Goal: Task Accomplishment & Management: Complete application form

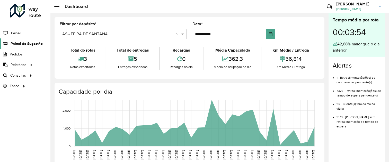
click at [25, 44] on span "Painel de Sugestão" at bounding box center [27, 43] width 32 height 5
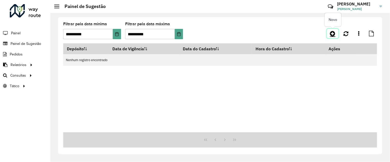
click at [333, 34] on icon at bounding box center [332, 33] width 5 height 6
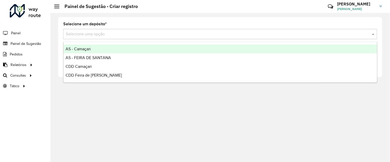
click at [171, 35] on input "text" at bounding box center [215, 34] width 299 height 6
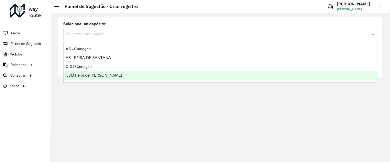
click at [97, 75] on span "CDD Feira de [PERSON_NAME]" at bounding box center [94, 75] width 56 height 4
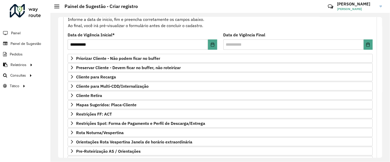
scroll to position [61, 0]
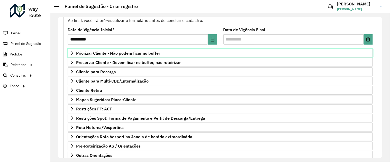
click at [133, 51] on span "Priorizar Cliente - Não podem ficar no buffer" at bounding box center [118, 53] width 84 height 4
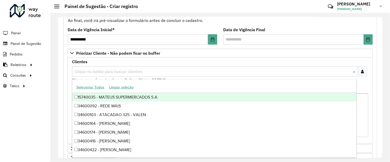
click at [140, 70] on input "text" at bounding box center [212, 71] width 279 height 6
click at [360, 72] on div at bounding box center [363, 71] width 10 height 10
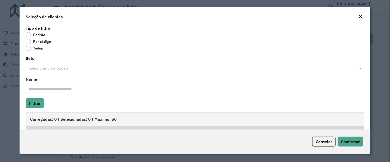
click at [28, 42] on label "Por código" at bounding box center [38, 41] width 25 height 5
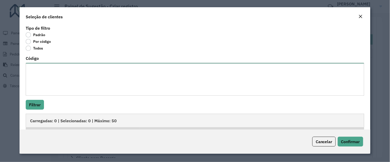
click at [40, 63] on textarea "Código" at bounding box center [195, 79] width 339 height 33
paste textarea "******* ******* ******** ******** ******** ******** ******** ******** ******** …"
type textarea "******* ******* ******** ******** ******** ******** ******** ******** ******** …"
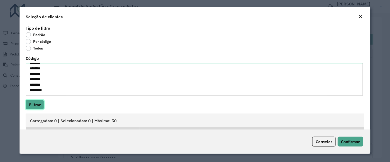
click at [35, 104] on button "Filtrar" at bounding box center [35, 105] width 18 height 10
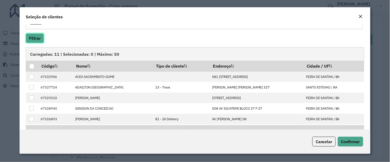
scroll to position [67, 0]
click at [30, 67] on div at bounding box center [31, 65] width 5 height 5
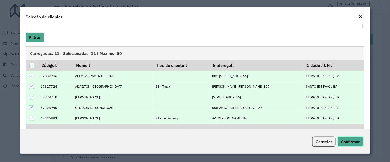
click at [353, 144] on button "Confirmar" at bounding box center [350, 141] width 25 height 10
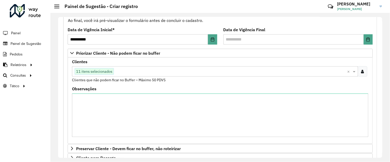
scroll to position [181, 0]
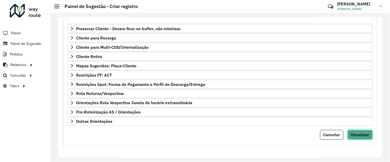
click at [356, 131] on button "Visualizar" at bounding box center [360, 135] width 25 height 10
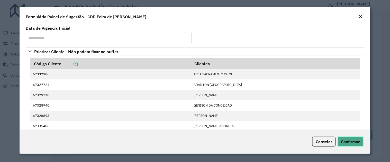
click at [353, 141] on span "Confirmar" at bounding box center [351, 141] width 19 height 5
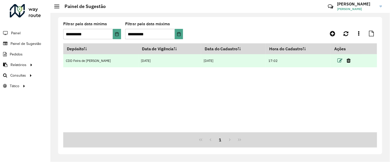
click at [338, 62] on icon at bounding box center [340, 60] width 5 height 5
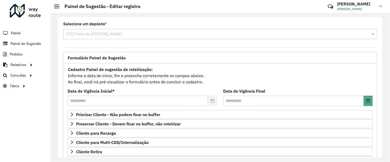
scroll to position [95, 0]
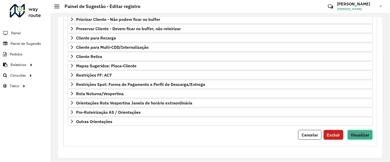
click at [366, 135] on span "Visualizar" at bounding box center [360, 134] width 19 height 5
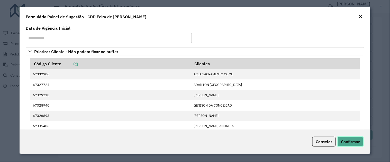
click at [345, 142] on span "Confirmar" at bounding box center [351, 141] width 19 height 5
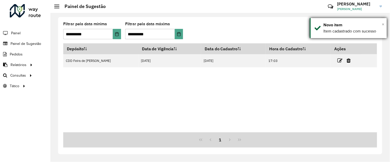
click at [384, 24] on span "×" at bounding box center [383, 24] width 3 height 6
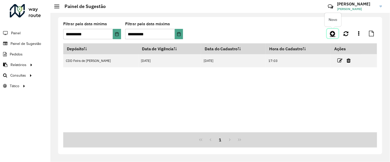
click at [335, 32] on icon at bounding box center [332, 33] width 5 height 6
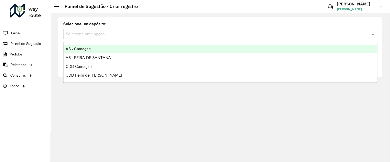
click at [190, 38] on div "Selecione uma opção" at bounding box center [220, 34] width 314 height 10
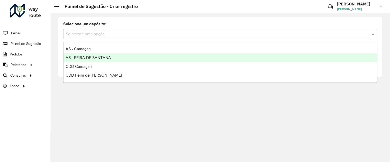
click at [101, 57] on span "AS - FEIRA DE SANTANA" at bounding box center [89, 57] width 46 height 4
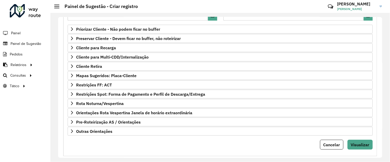
scroll to position [87, 0]
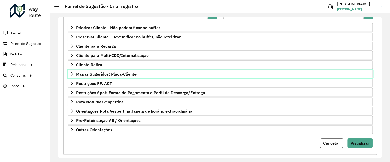
click at [120, 74] on span "Mapas Sugeridos: Placa-Cliente" at bounding box center [106, 74] width 60 height 4
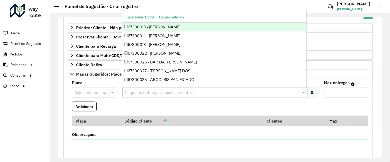
click at [164, 93] on input "text" at bounding box center [213, 92] width 178 height 6
paste input "*****"
type input "*****"
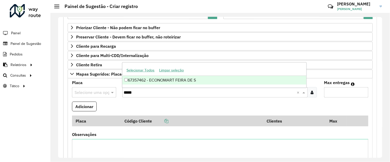
click at [190, 81] on div "67357462 - ECONOMART FEIRA DE S" at bounding box center [215, 80] width 184 height 9
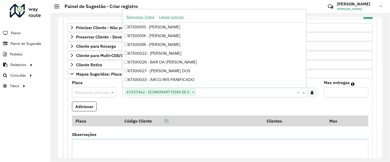
click at [215, 111] on formly-field "Adicionar" at bounding box center [220, 108] width 303 height 14
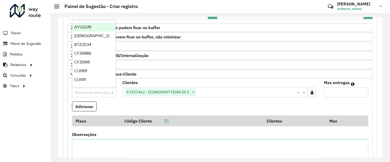
click at [82, 90] on input "text" at bounding box center [89, 92] width 29 height 6
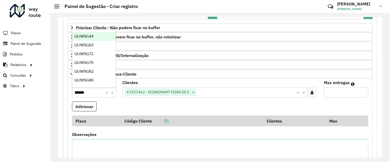
type input "*******"
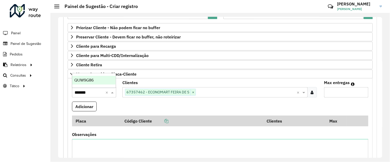
click at [89, 81] on span "QUW9G86" at bounding box center [83, 80] width 19 height 4
click at [86, 106] on button "Adicionar" at bounding box center [84, 106] width 25 height 10
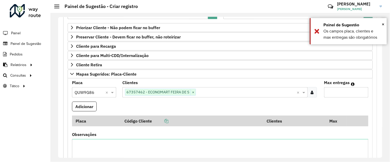
click at [339, 89] on input "Max entregas" at bounding box center [347, 92] width 44 height 10
type input "*"
click at [89, 107] on button "Adicionar" at bounding box center [84, 106] width 25 height 10
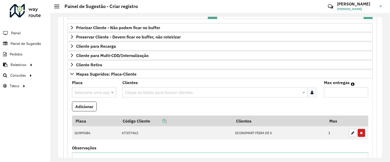
click at [119, 105] on formly-field "Adicionar" at bounding box center [220, 108] width 303 height 14
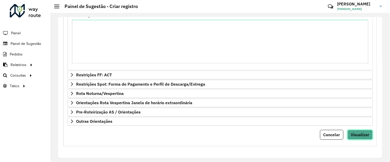
click at [358, 134] on span "Visualizar" at bounding box center [360, 134] width 19 height 5
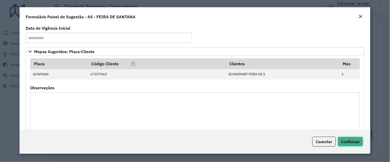
click at [354, 139] on span "Confirmar" at bounding box center [351, 141] width 19 height 5
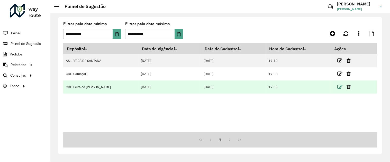
click at [340, 88] on icon at bounding box center [340, 86] width 5 height 5
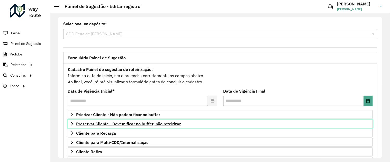
click at [171, 123] on span "Preservar Cliente - Devem ficar no buffer, não roteirizar" at bounding box center [128, 123] width 105 height 4
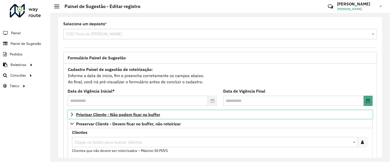
click at [148, 114] on span "Priorizar Cliente - Não podem ficar no buffer" at bounding box center [118, 114] width 84 height 4
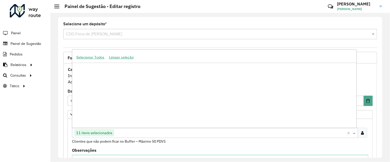
click at [167, 135] on input "text" at bounding box center [231, 133] width 234 height 6
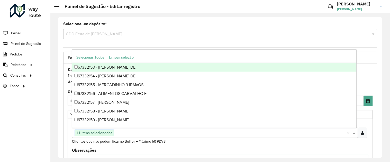
paste input "*****"
type input "*****"
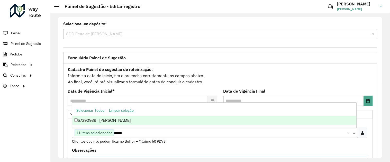
click at [145, 117] on div "67390939 - [PERSON_NAME]" at bounding box center [214, 120] width 285 height 9
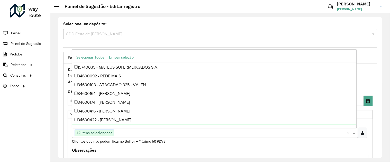
click at [189, 144] on div "Clientes Clique no botão para buscar clientes 12 itens selecionados × Clientes …" at bounding box center [220, 132] width 297 height 23
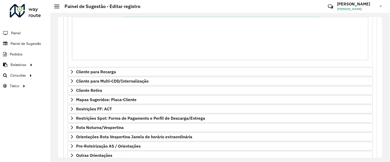
scroll to position [268, 0]
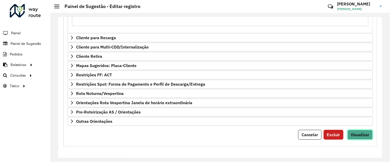
click at [356, 135] on span "Visualizar" at bounding box center [360, 134] width 19 height 5
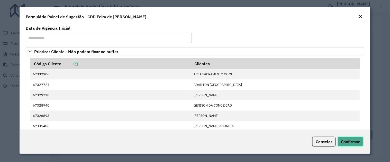
click at [349, 144] on span "Confirmar" at bounding box center [351, 141] width 19 height 5
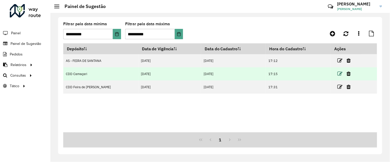
click at [339, 74] on icon at bounding box center [340, 73] width 5 height 5
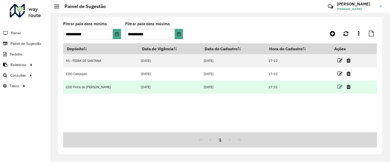
click at [339, 87] on icon at bounding box center [340, 86] width 5 height 5
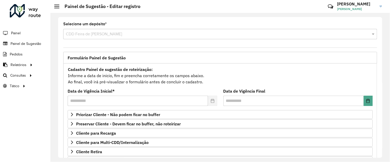
scroll to position [95, 0]
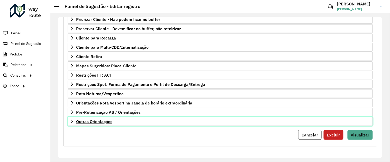
click at [101, 122] on span "Outras Orientações" at bounding box center [94, 121] width 36 height 4
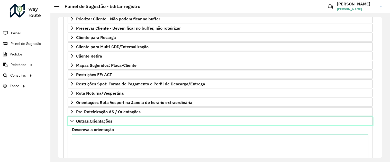
scroll to position [155, 0]
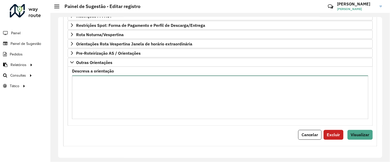
click at [102, 87] on textarea "Descreva a orientação" at bounding box center [220, 96] width 297 height 43
paste textarea "**********"
click at [78, 82] on textarea "**********" at bounding box center [220, 96] width 297 height 43
click at [156, 84] on textarea "**********" at bounding box center [220, 96] width 297 height 43
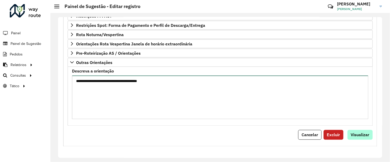
type textarea "**********"
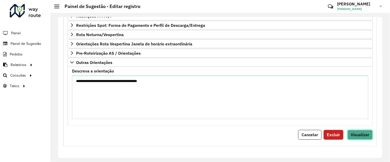
click at [356, 133] on span "Visualizar" at bounding box center [360, 134] width 19 height 5
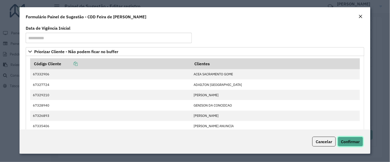
click at [348, 142] on span "Confirmar" at bounding box center [351, 141] width 19 height 5
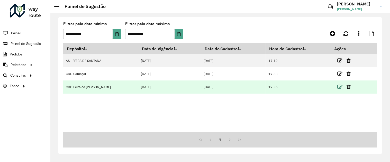
click at [341, 88] on icon at bounding box center [340, 86] width 5 height 5
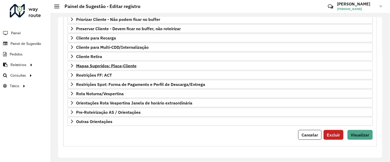
scroll to position [65, 0]
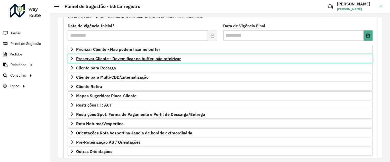
click at [146, 60] on span "Preservar Cliente - Devem ficar no buffer, não roteirizar" at bounding box center [128, 58] width 105 height 4
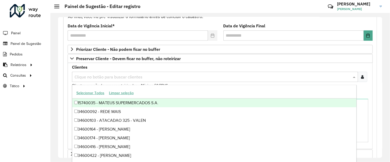
click at [142, 79] on input "text" at bounding box center [212, 77] width 279 height 6
paste input "****"
type input "****"
click at [117, 101] on div "67304116 - [PERSON_NAME] DE JES" at bounding box center [214, 102] width 285 height 9
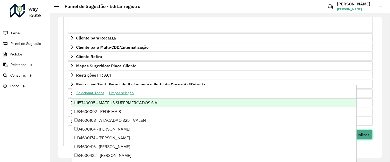
click at [364, 132] on span "Visualizar" at bounding box center [360, 134] width 19 height 5
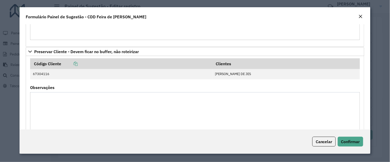
scroll to position [216, 0]
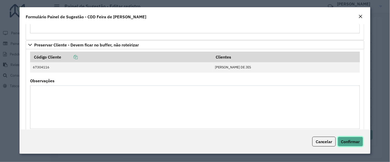
click at [353, 138] on button "Confirmar" at bounding box center [350, 141] width 25 height 10
